Goal: Task Accomplishment & Management: Use online tool/utility

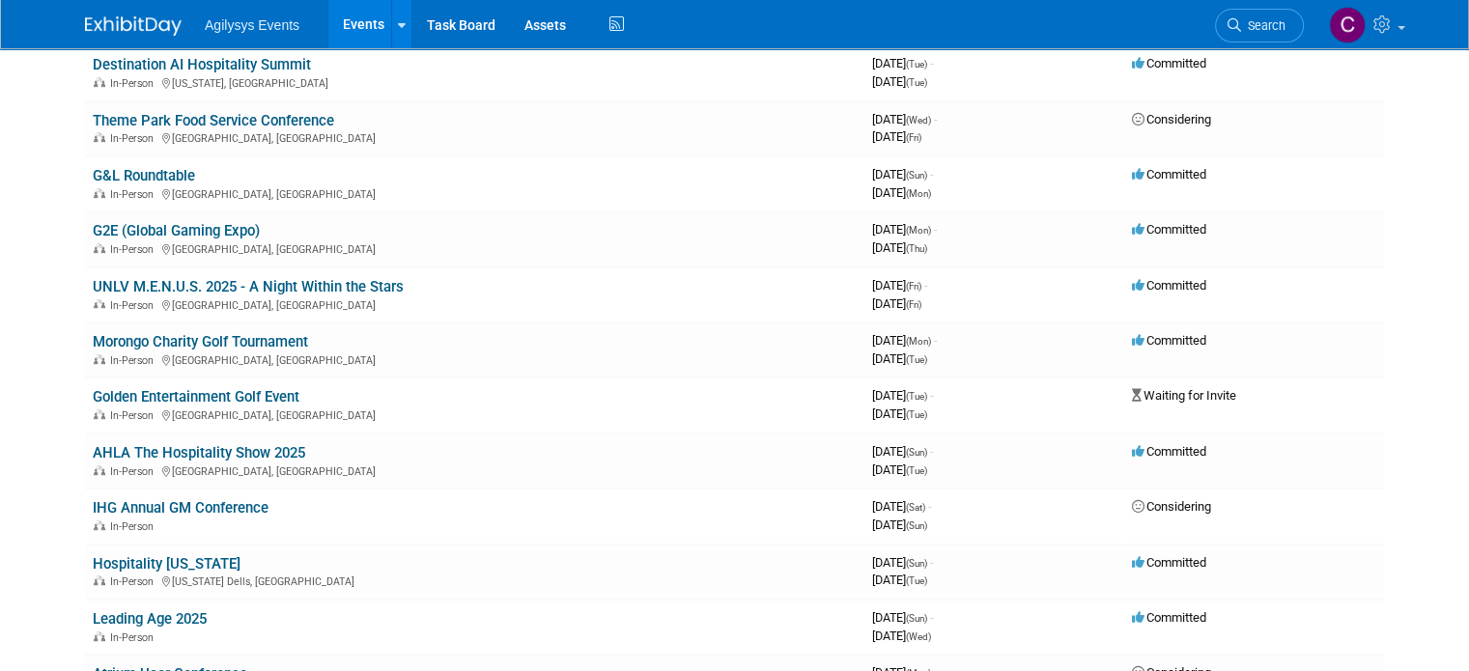
scroll to position [1062, 0]
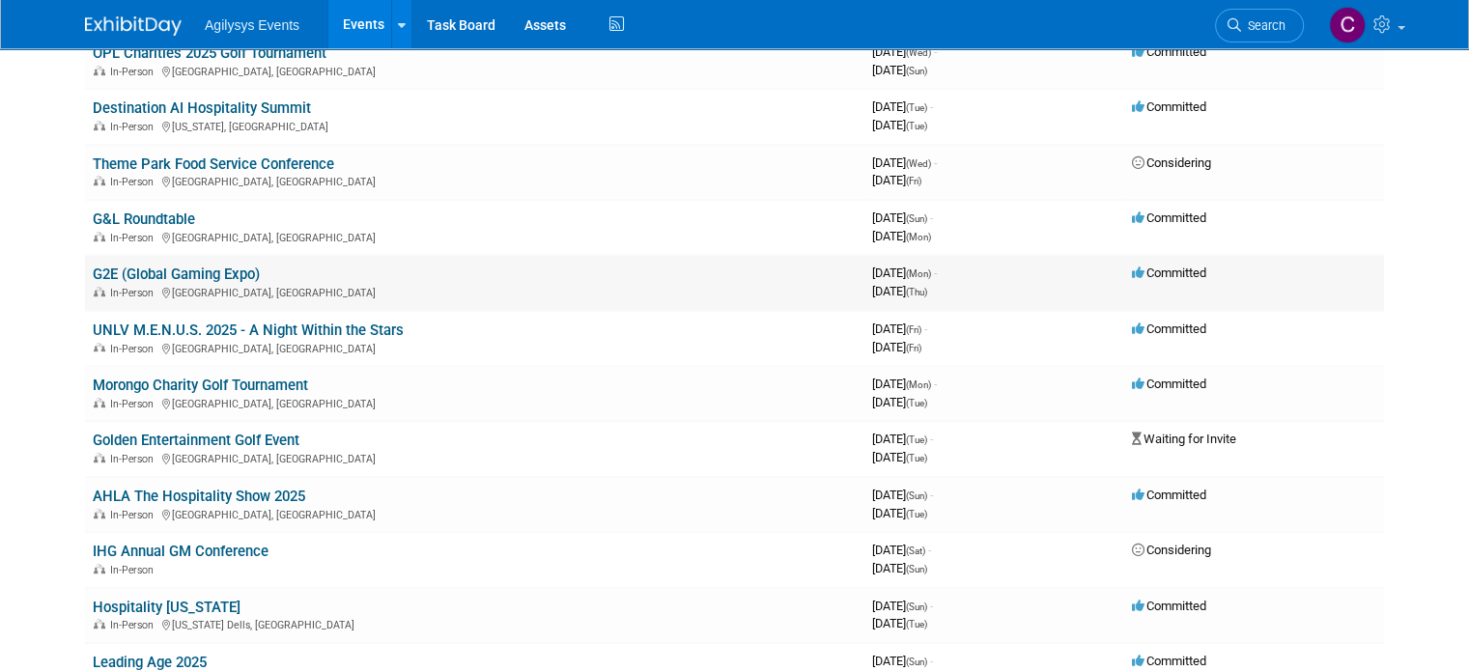
click at [127, 266] on link "G2E (Global Gaming Expo)" at bounding box center [176, 274] width 167 height 17
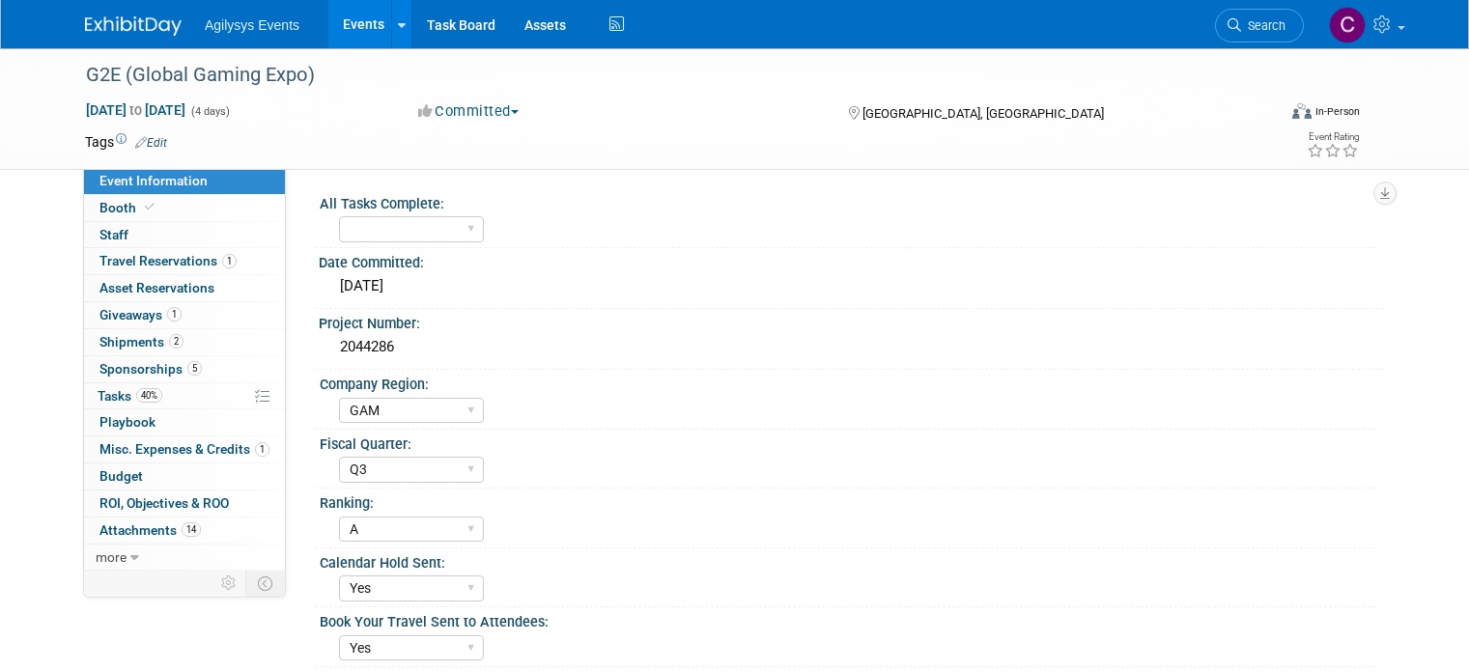
select select "GAM"
select select "Q3"
select select "A"
select select "Yes"
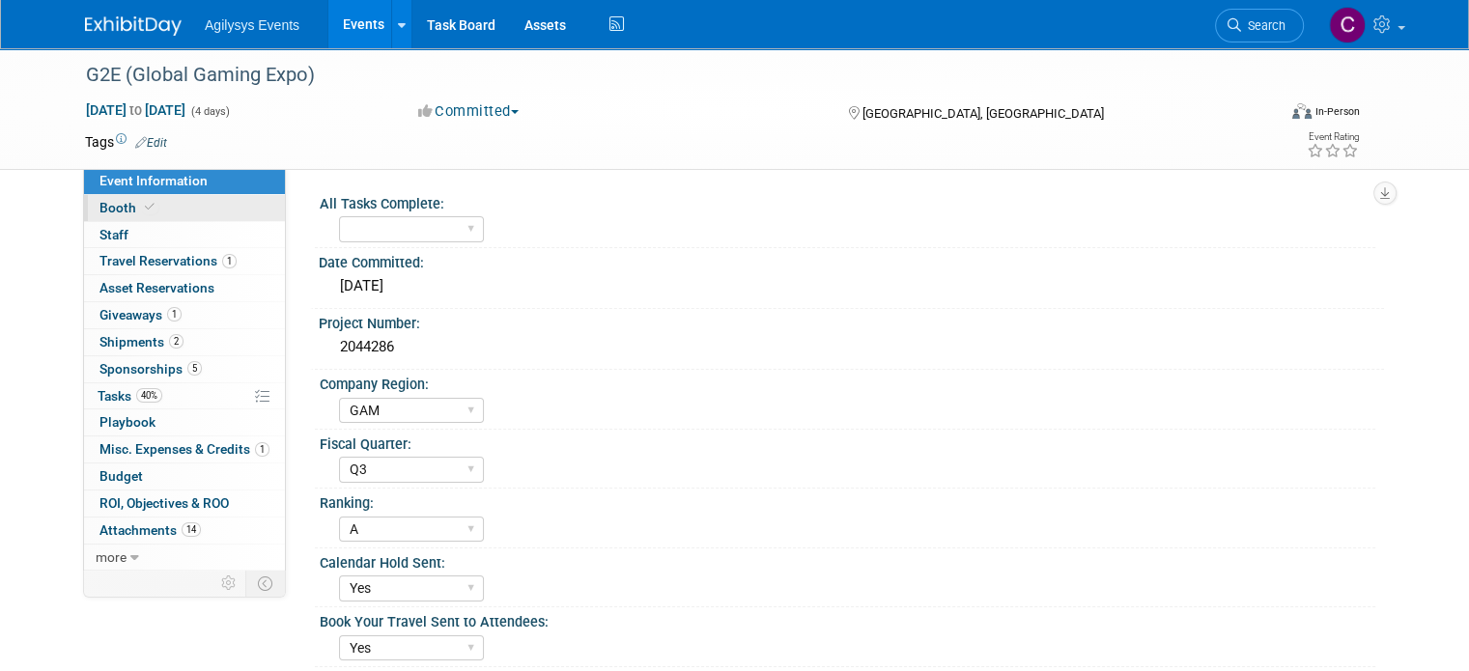
click at [158, 201] on link "Booth" at bounding box center [184, 208] width 201 height 26
